Goal: Task Accomplishment & Management: Use online tool/utility

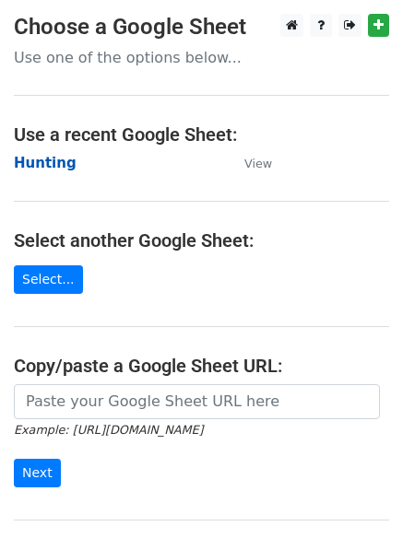
click at [45, 161] on strong "Hunting" at bounding box center [45, 163] width 63 height 17
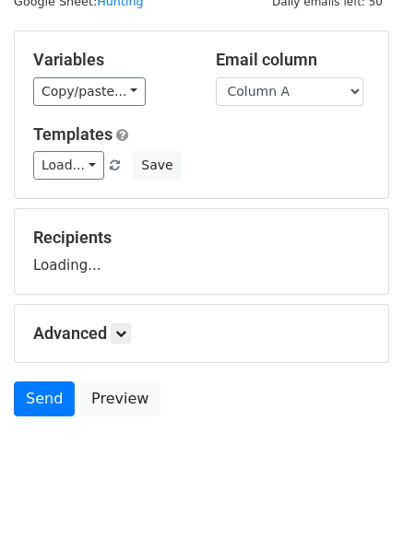
scroll to position [104, 0]
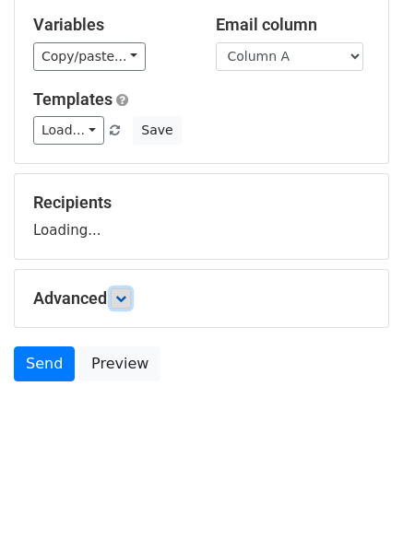
click at [126, 304] on link at bounding box center [121, 298] width 20 height 20
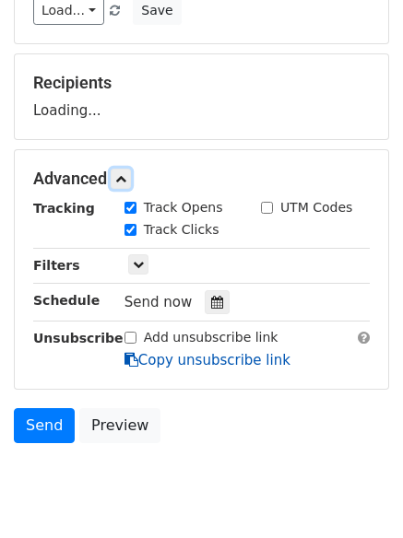
scroll to position [285, 0]
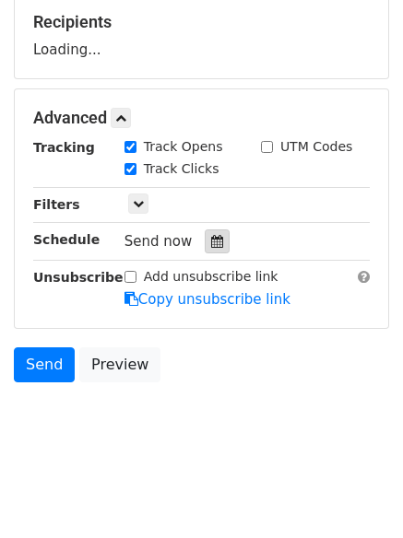
click at [211, 241] on icon at bounding box center [217, 241] width 12 height 13
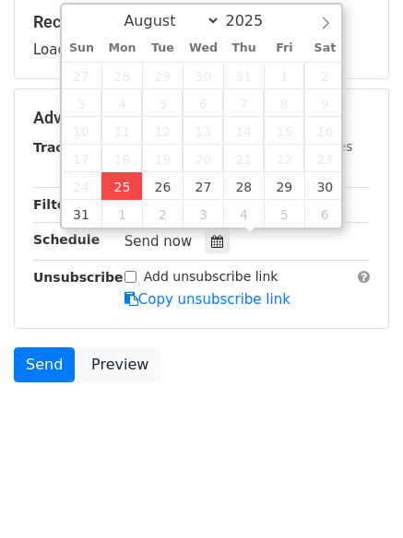
type input "2025-08-25 12:37"
type input "37"
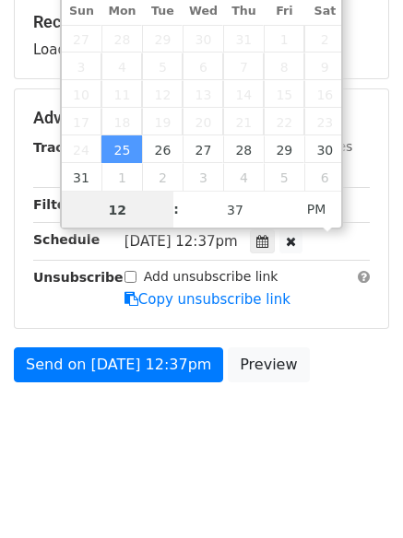
scroll to position [1, 0]
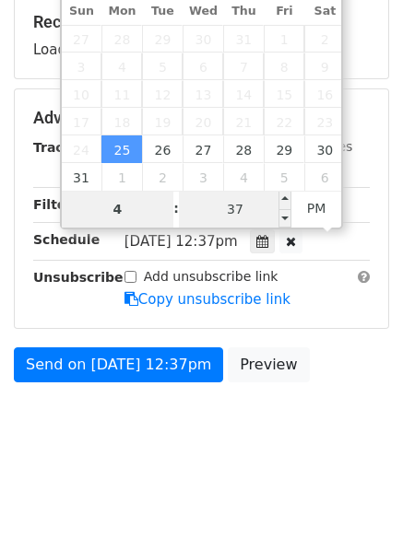
type input "4"
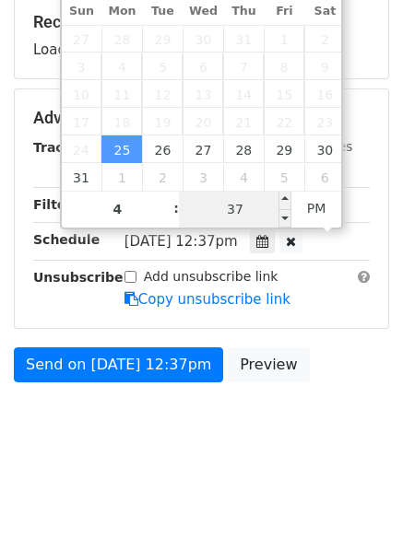
type input "2025-08-25 16:37"
type input "04"
click at [228, 214] on input "37" at bounding box center [235, 209] width 112 height 37
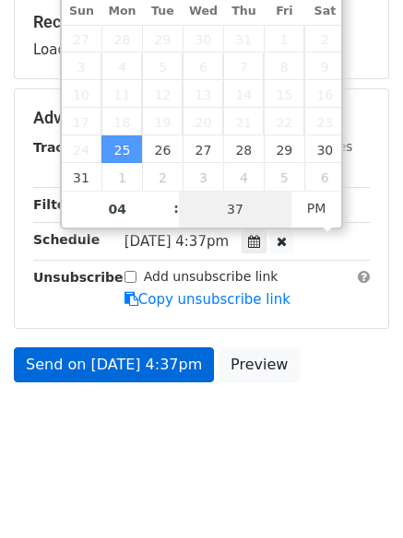
type input "1"
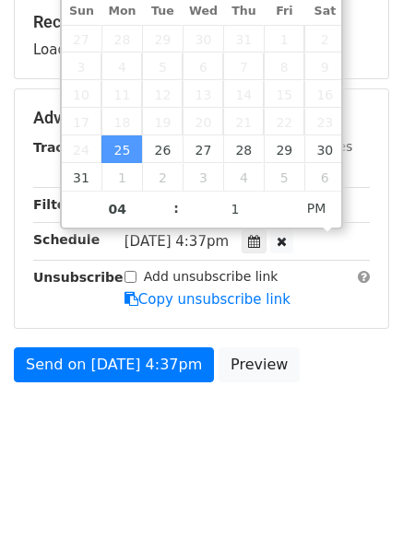
type input "2025-08-25 16:01"
click at [203, 432] on body "New Campaign Daily emails left: 50 Google Sheet: Hunting Variables Copy/paste..…" at bounding box center [201, 97] width 403 height 736
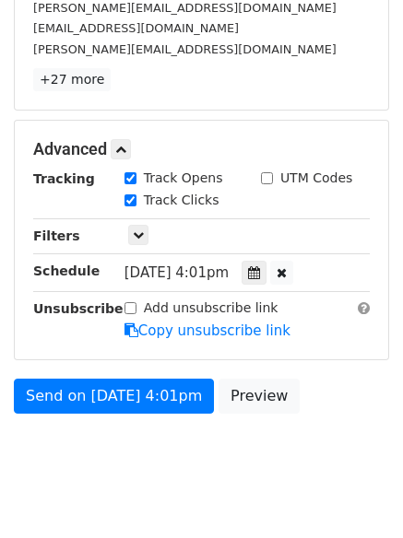
scroll to position [352, 0]
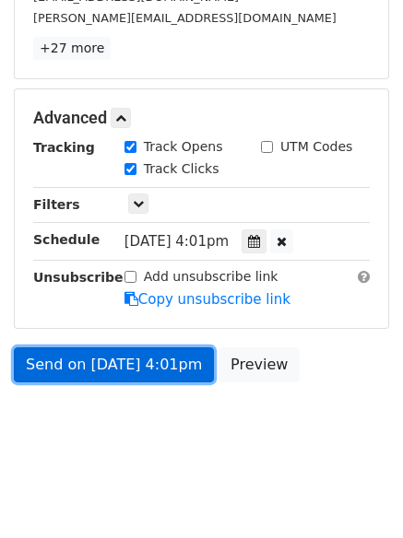
click at [105, 366] on link "Send on Aug 25 at 4:01pm" at bounding box center [114, 364] width 200 height 35
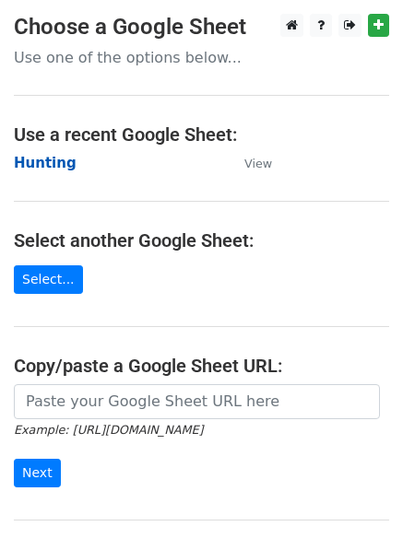
click at [39, 164] on strong "Hunting" at bounding box center [45, 163] width 63 height 17
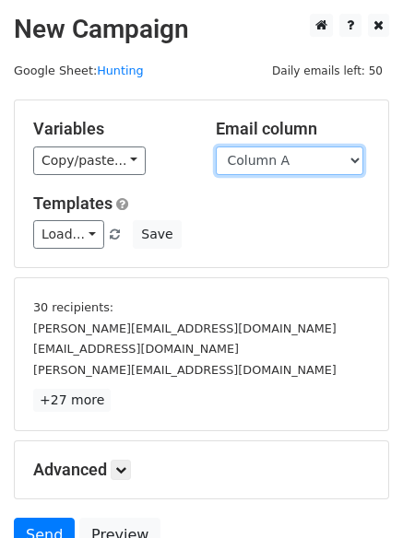
click at [259, 166] on select "Column A Column B Column C" at bounding box center [289, 160] width 147 height 29
select select "Column B"
click at [216, 146] on select "Column A Column B Column C" at bounding box center [289, 160] width 147 height 29
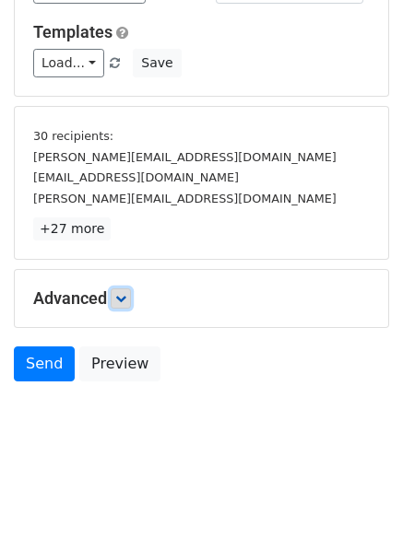
click at [126, 300] on icon at bounding box center [120, 298] width 11 height 11
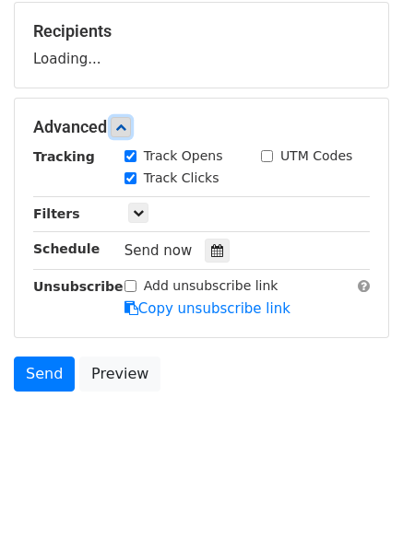
scroll to position [276, 0]
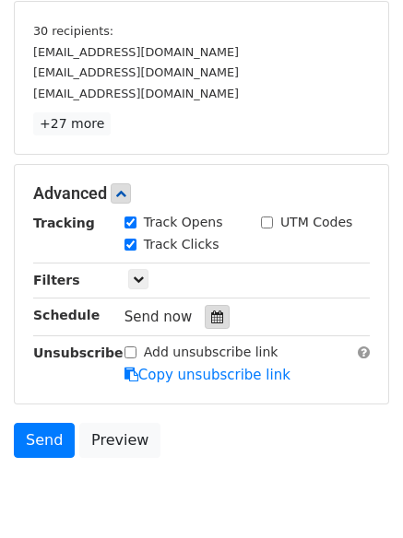
click at [211, 320] on icon at bounding box center [217, 316] width 12 height 13
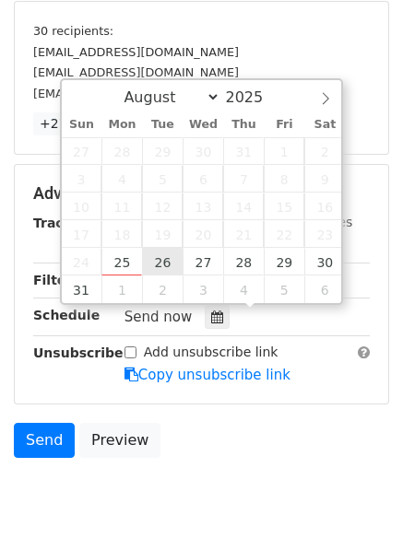
type input "2025-08-26 12:00"
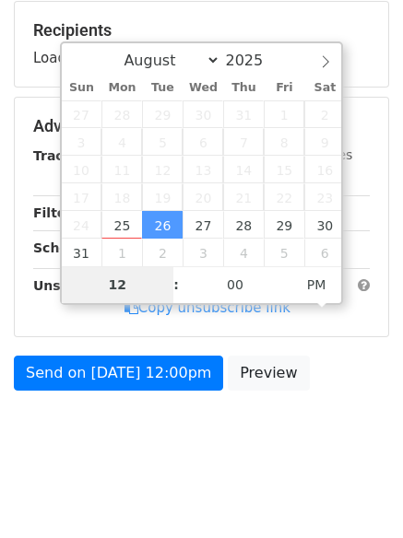
type input "5"
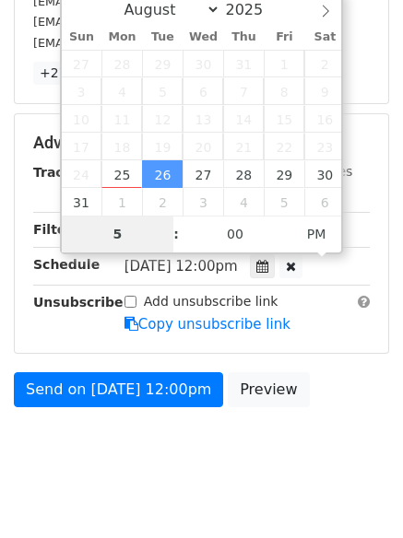
scroll to position [352, 0]
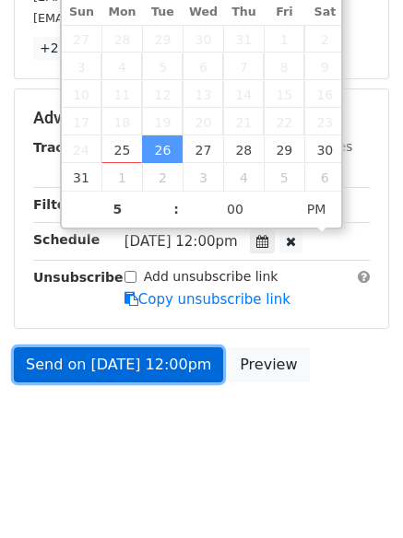
type input "2025-08-26 17:00"
click at [137, 365] on link "Send on Aug 26 at 12:00pm" at bounding box center [118, 364] width 209 height 35
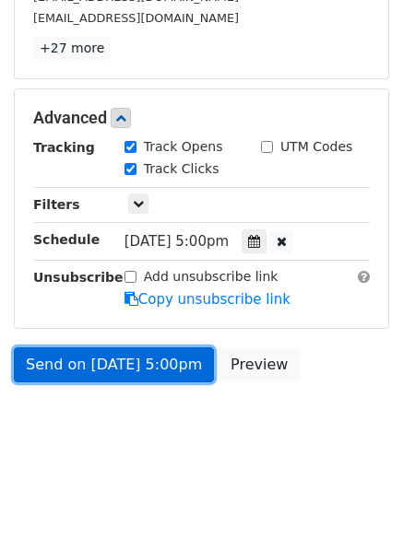
click at [117, 358] on link "Send on Aug 26 at 5:00pm" at bounding box center [114, 364] width 200 height 35
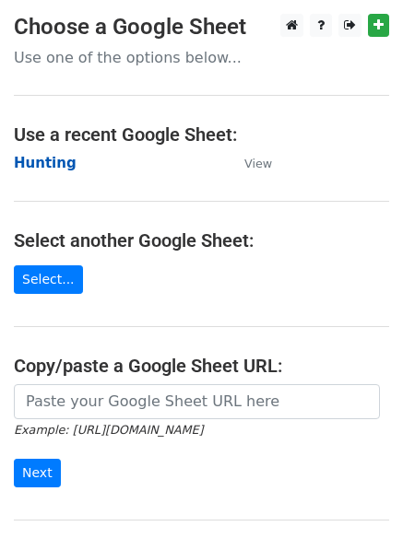
click at [47, 158] on strong "Hunting" at bounding box center [45, 163] width 63 height 17
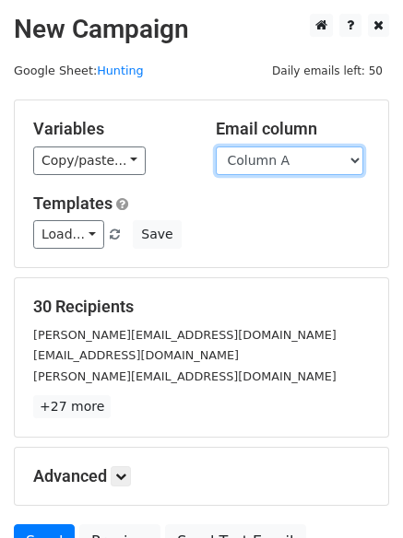
click at [263, 158] on select "Column A Column B Column C" at bounding box center [289, 160] width 147 height 29
select select "Column C"
click at [216, 146] on select "Column A Column B Column C" at bounding box center [289, 160] width 147 height 29
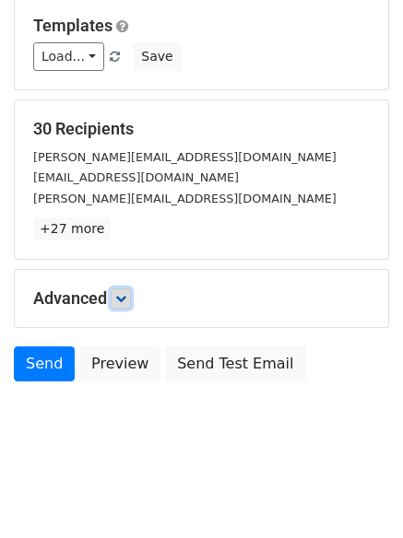
click at [131, 298] on link at bounding box center [121, 298] width 20 height 20
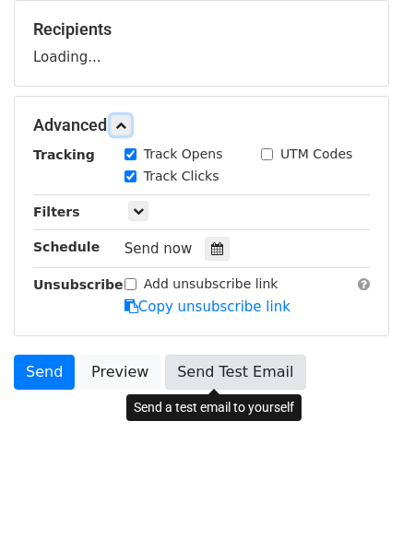
scroll to position [279, 0]
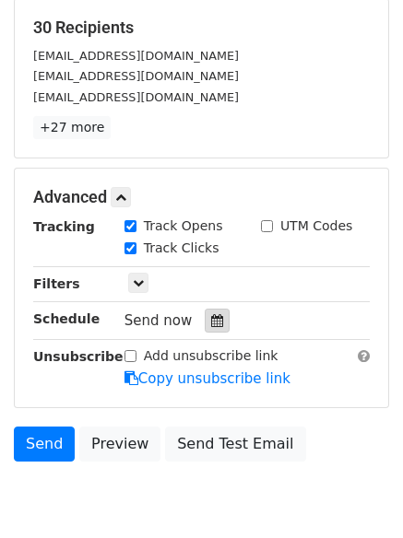
click at [211, 325] on icon at bounding box center [217, 320] width 12 height 13
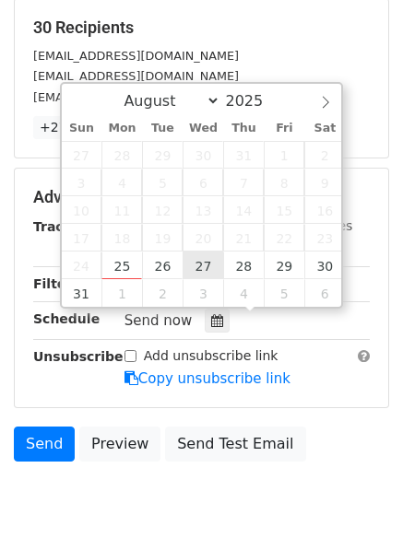
type input "2025-08-27 12:00"
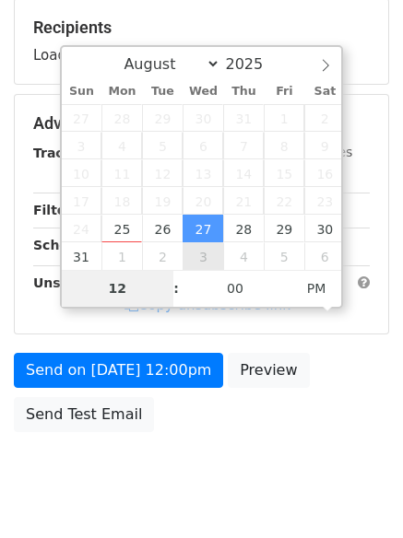
type input "6"
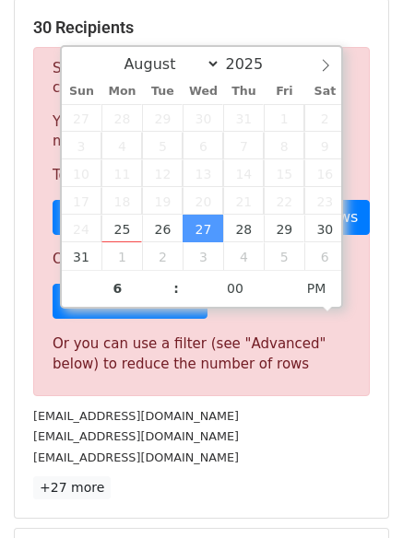
type input "2025-08-27 18:00"
click at [210, 439] on div "vcnamedia@vcimentos.com" at bounding box center [201, 436] width 364 height 21
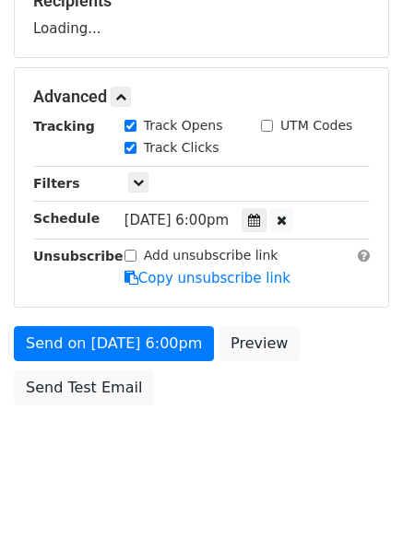
scroll to position [329, 0]
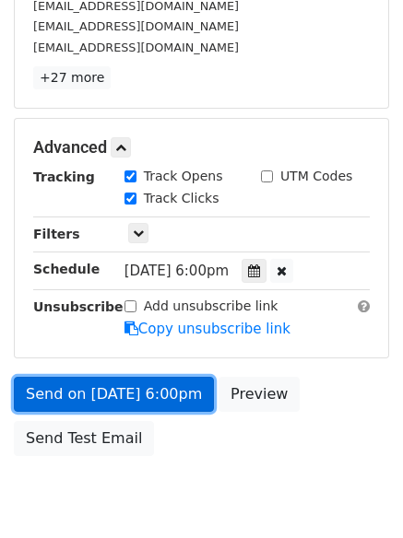
click at [153, 395] on link "Send on Aug 27 at 6:00pm" at bounding box center [114, 394] width 200 height 35
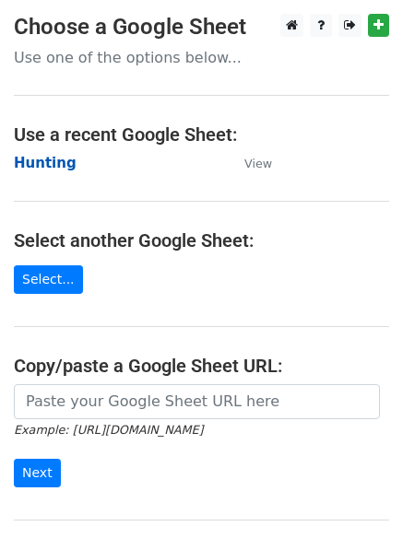
click at [39, 159] on strong "Hunting" at bounding box center [45, 163] width 63 height 17
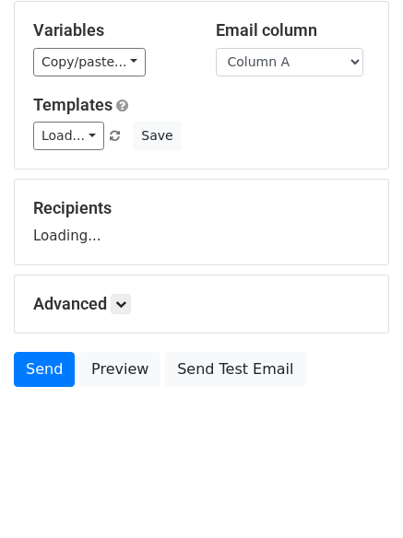
scroll to position [104, 0]
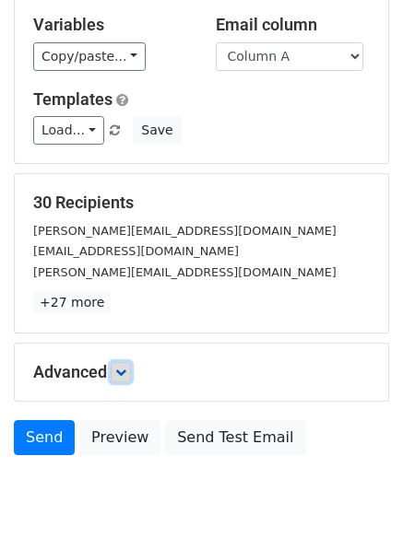
drag, startPoint x: 125, startPoint y: 370, endPoint x: 166, endPoint y: 381, distance: 42.0
click at [125, 368] on icon at bounding box center [120, 372] width 11 height 11
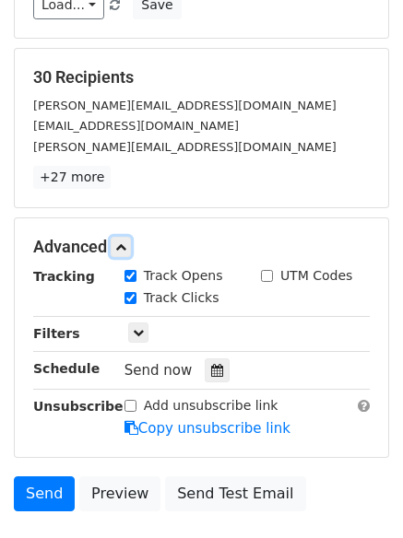
scroll to position [348, 0]
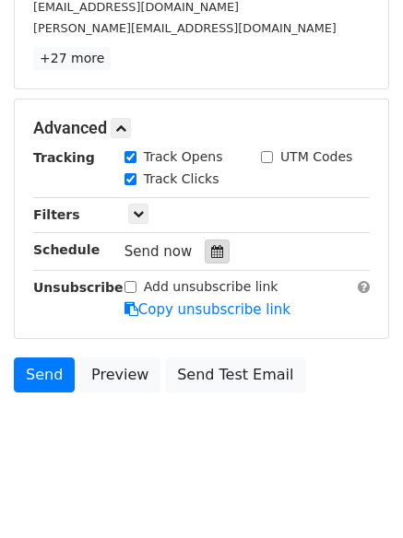
click at [211, 249] on icon at bounding box center [217, 251] width 12 height 13
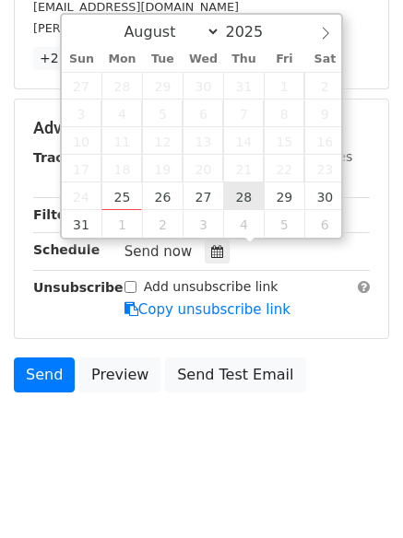
type input "[DATE] 12:00"
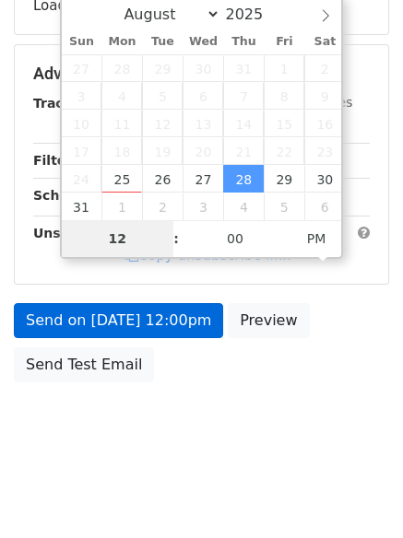
type input "7"
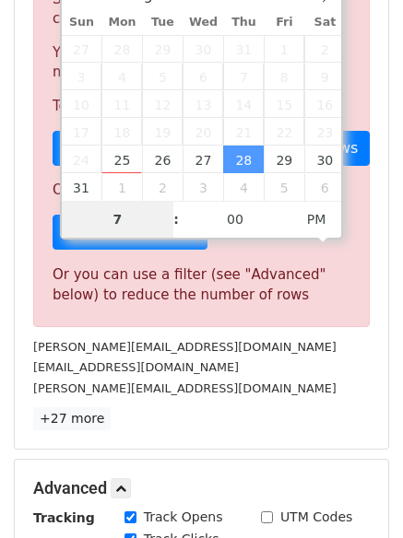
scroll to position [763, 0]
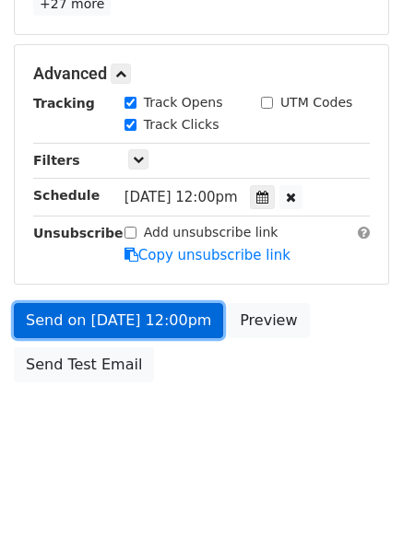
type input "2025-08-28 19:00"
click at [141, 318] on link "Send on Aug 28 at 12:00pm" at bounding box center [118, 320] width 209 height 35
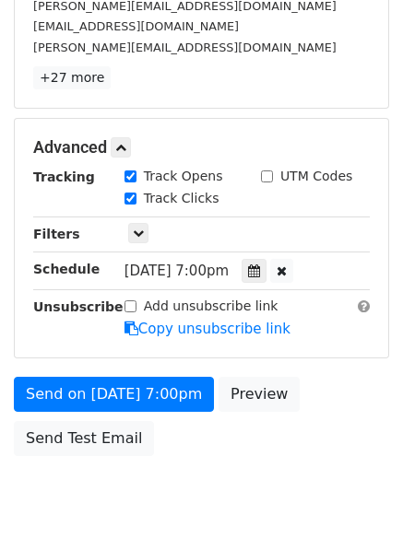
scroll to position [403, 0]
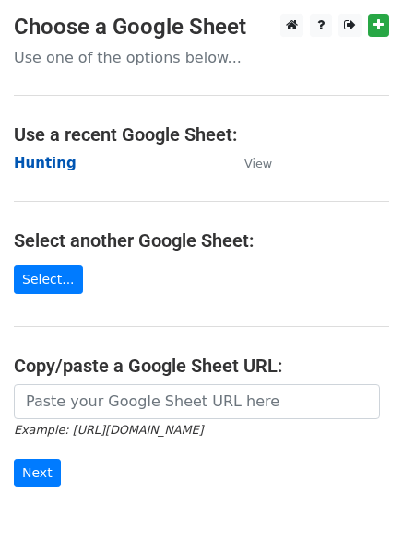
click at [44, 158] on strong "Hunting" at bounding box center [45, 163] width 63 height 17
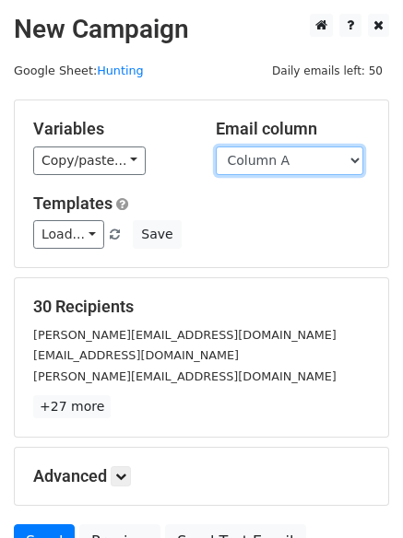
drag, startPoint x: 0, startPoint y: 0, endPoint x: 308, endPoint y: 170, distance: 351.3
click at [309, 167] on select "Column A Column B Column C" at bounding box center [289, 160] width 147 height 29
select select "Column B"
click at [216, 146] on select "Column A Column B Column C" at bounding box center [289, 160] width 147 height 29
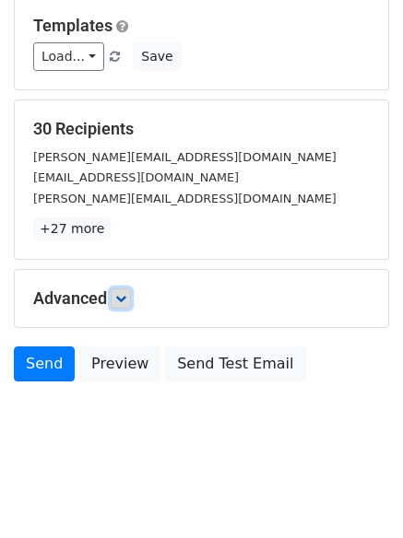
click at [120, 298] on icon at bounding box center [120, 298] width 11 height 11
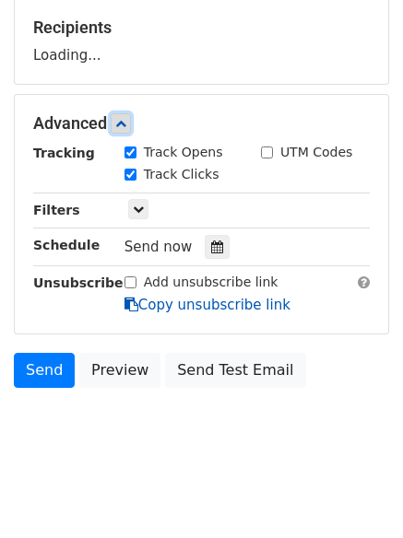
scroll to position [280, 0]
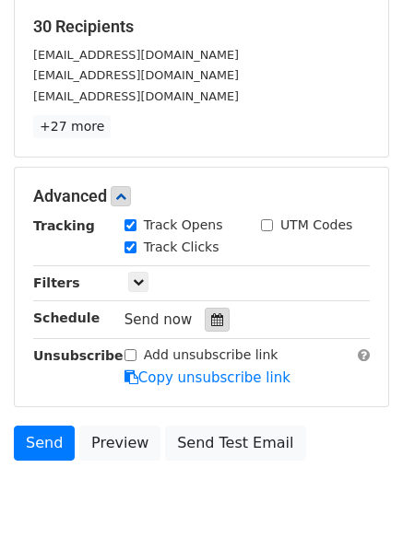
click at [206, 310] on div at bounding box center [217, 320] width 25 height 24
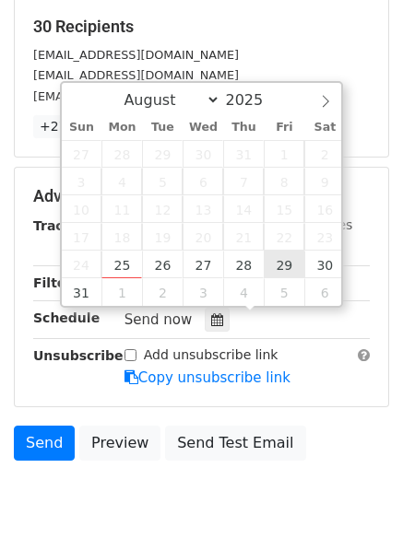
type input "[DATE] 12:00"
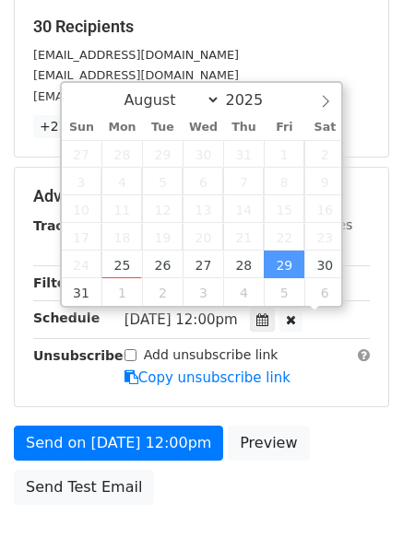
scroll to position [1, 0]
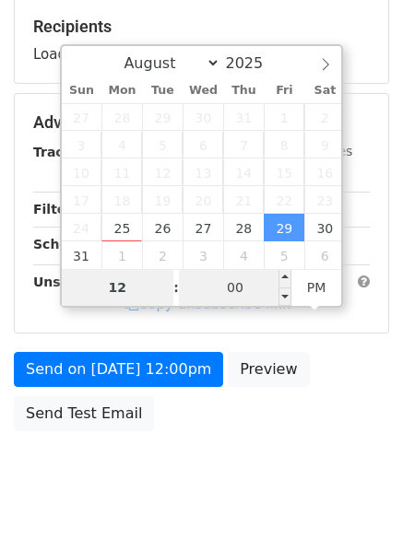
type input "8"
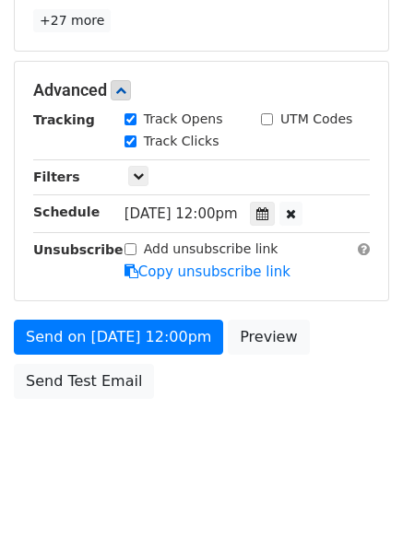
scroll to position [763, 0]
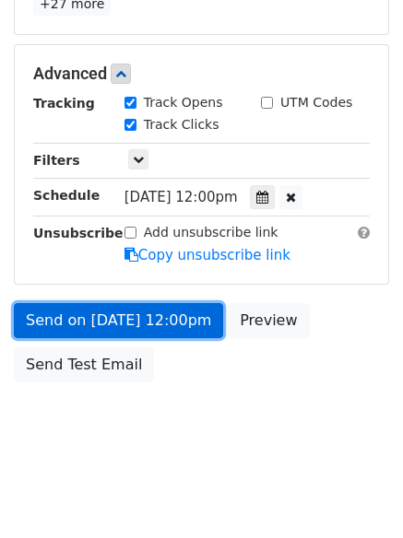
type input "[DATE] 20:00"
click at [125, 310] on link "Send on [DATE] 12:00pm" at bounding box center [118, 320] width 209 height 35
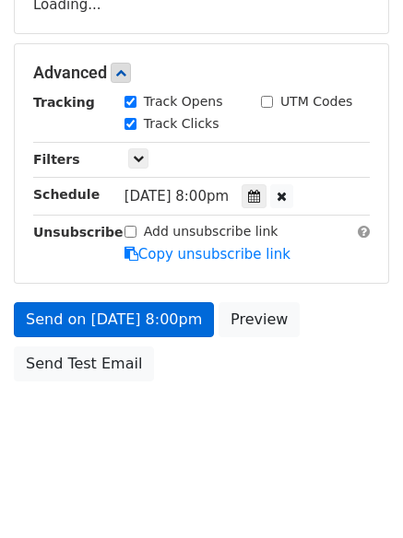
scroll to position [329, 0]
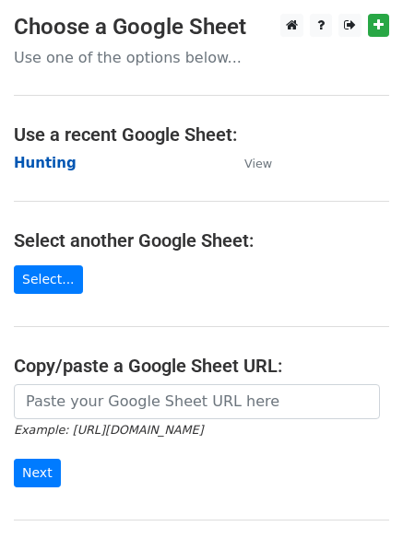
click at [35, 158] on strong "Hunting" at bounding box center [45, 163] width 63 height 17
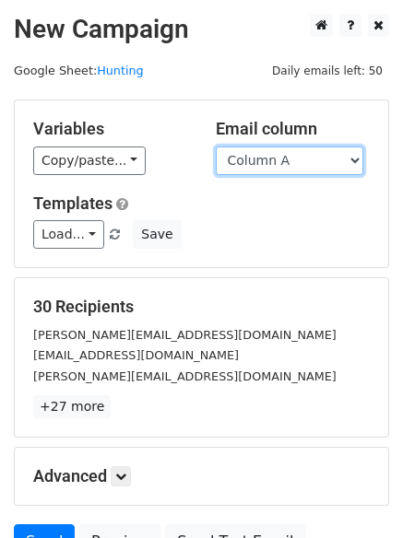
drag, startPoint x: 0, startPoint y: 0, endPoint x: 260, endPoint y: 169, distance: 309.7
click at [255, 166] on select "Column A Column B Column C" at bounding box center [289, 160] width 147 height 29
select select "Column C"
click at [216, 146] on select "Column A Column B Column C" at bounding box center [289, 160] width 147 height 29
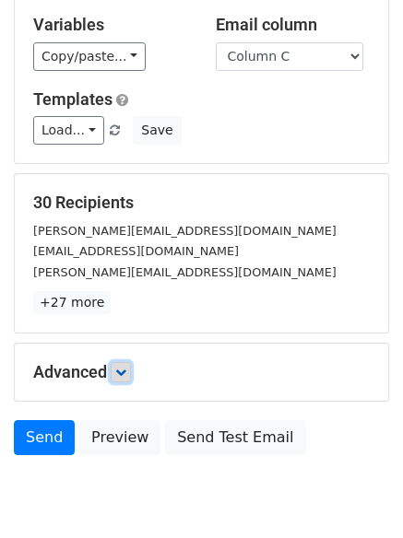
click at [119, 367] on icon at bounding box center [120, 372] width 11 height 11
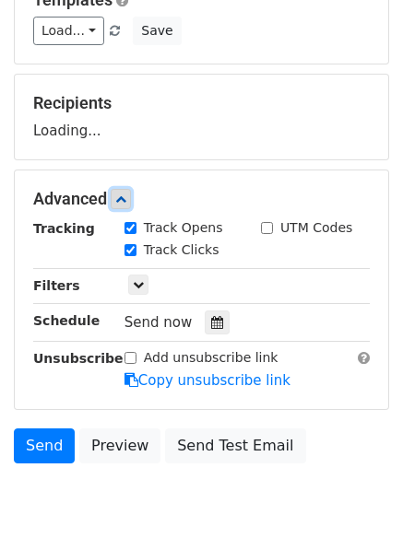
scroll to position [285, 0]
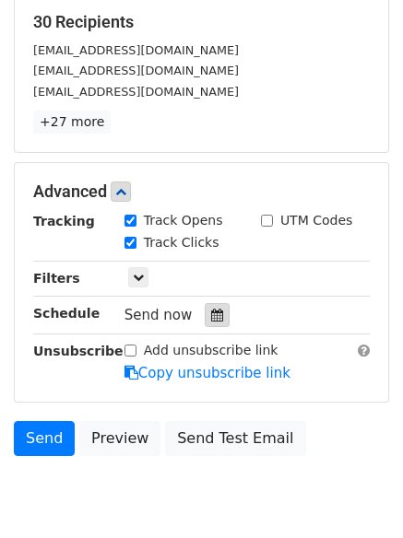
click at [211, 318] on icon at bounding box center [217, 315] width 12 height 13
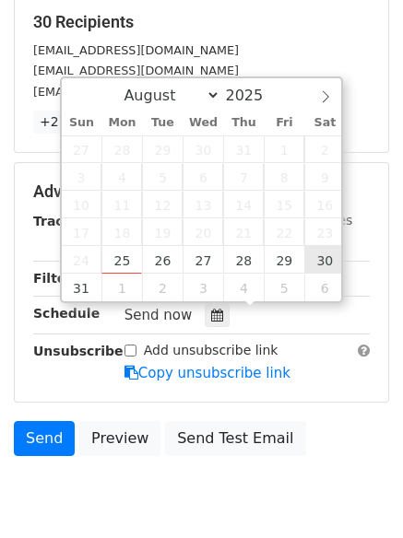
type input "[DATE] 12:00"
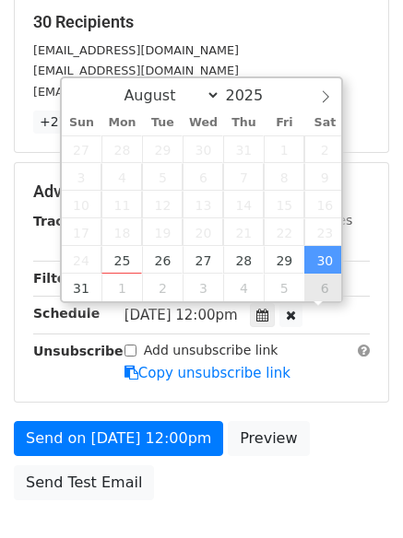
scroll to position [1, 0]
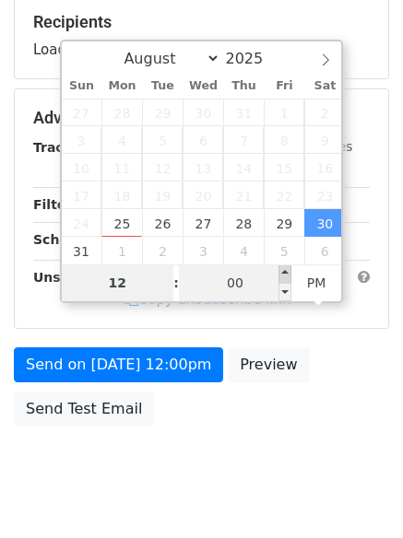
type input "9"
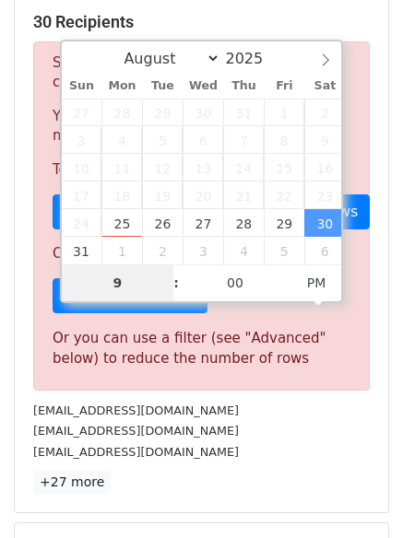
scroll to position [763, 0]
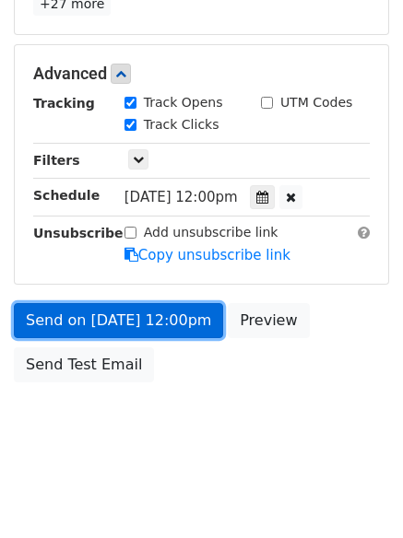
type input "[DATE] 21:00"
click at [117, 306] on link "Send on [DATE] 12:00pm" at bounding box center [118, 320] width 209 height 35
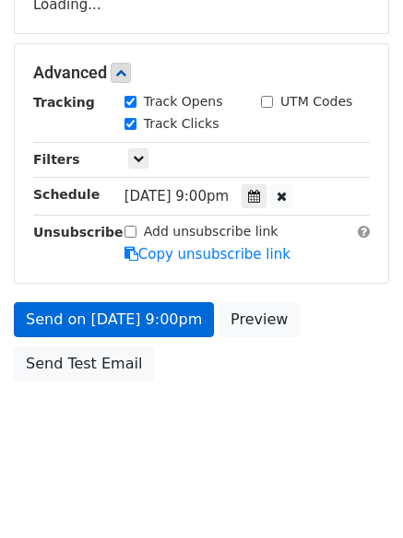
scroll to position [329, 0]
